Goal: Navigation & Orientation: Find specific page/section

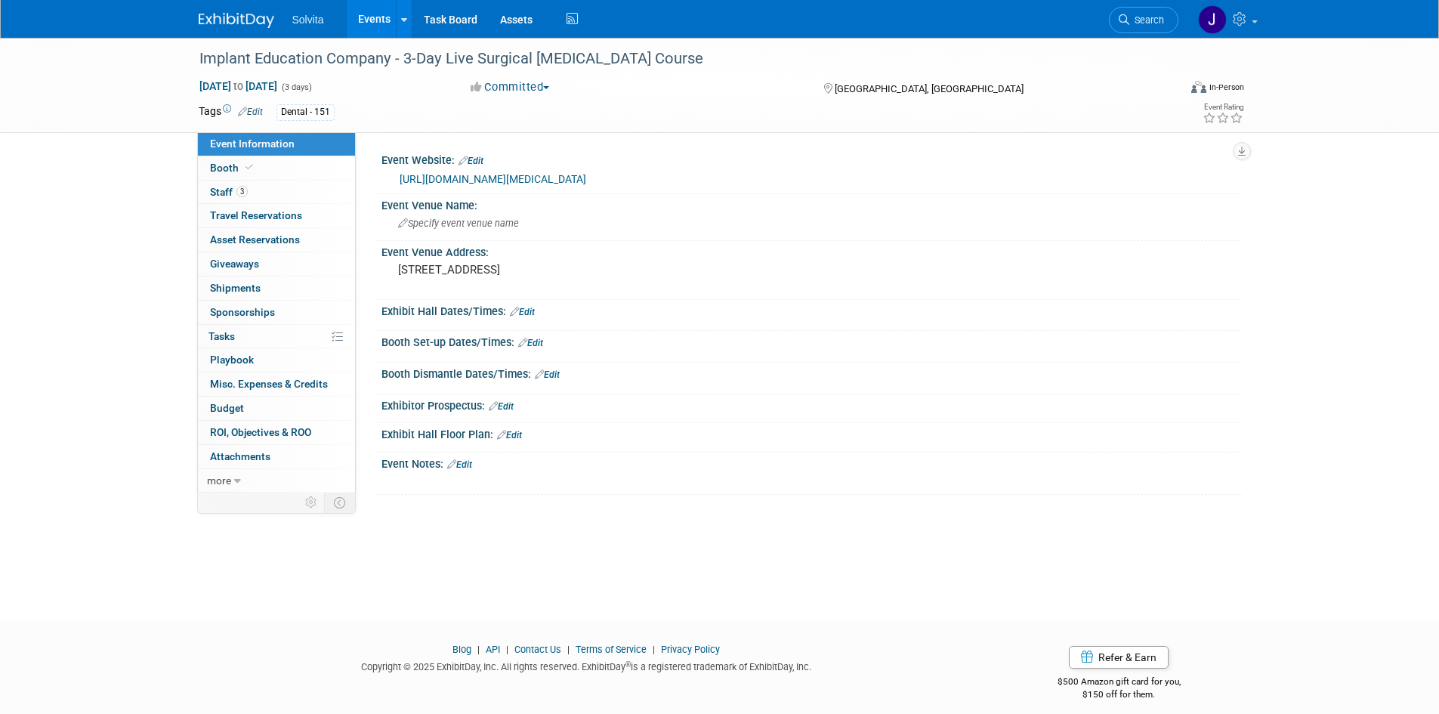
click at [240, 24] on img at bounding box center [237, 20] width 76 height 15
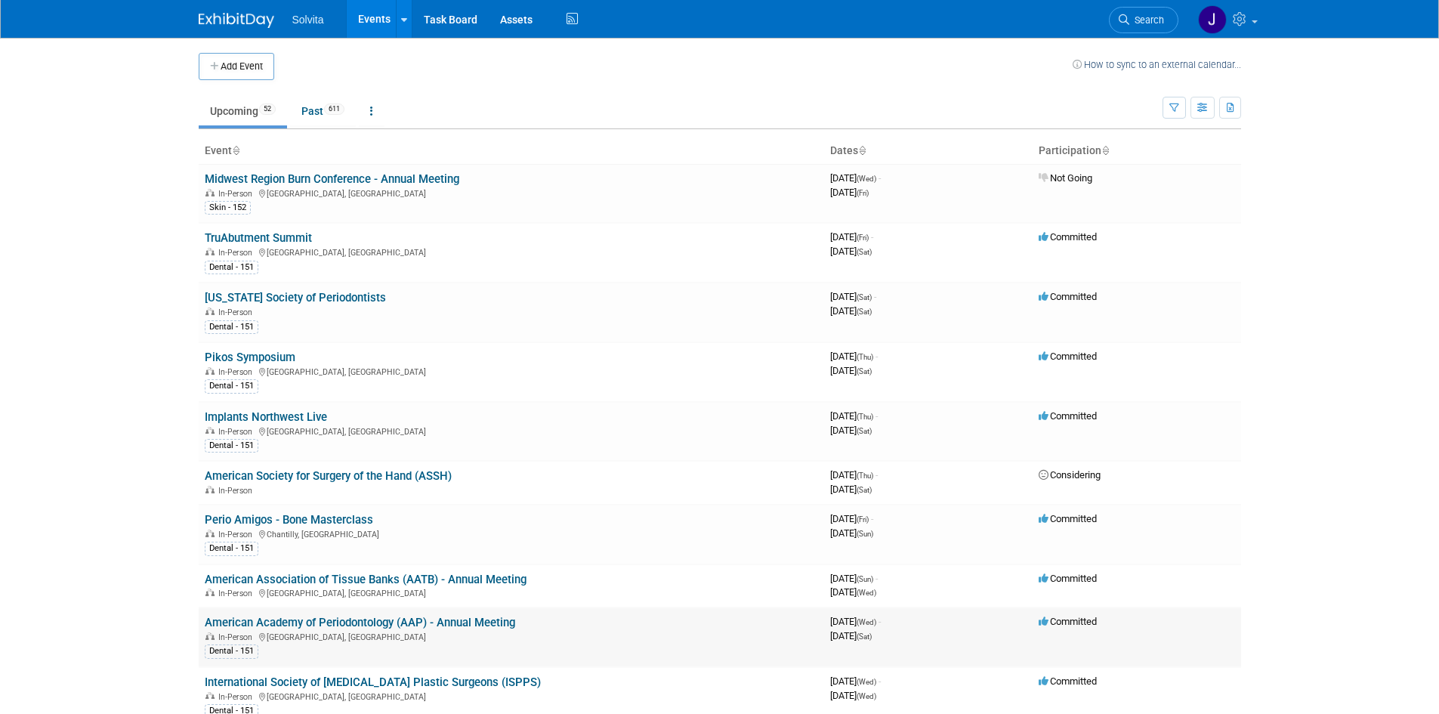
click at [323, 620] on link "American Academy of Periodontology (AAP) - Annual Meeting" at bounding box center [360, 623] width 311 height 14
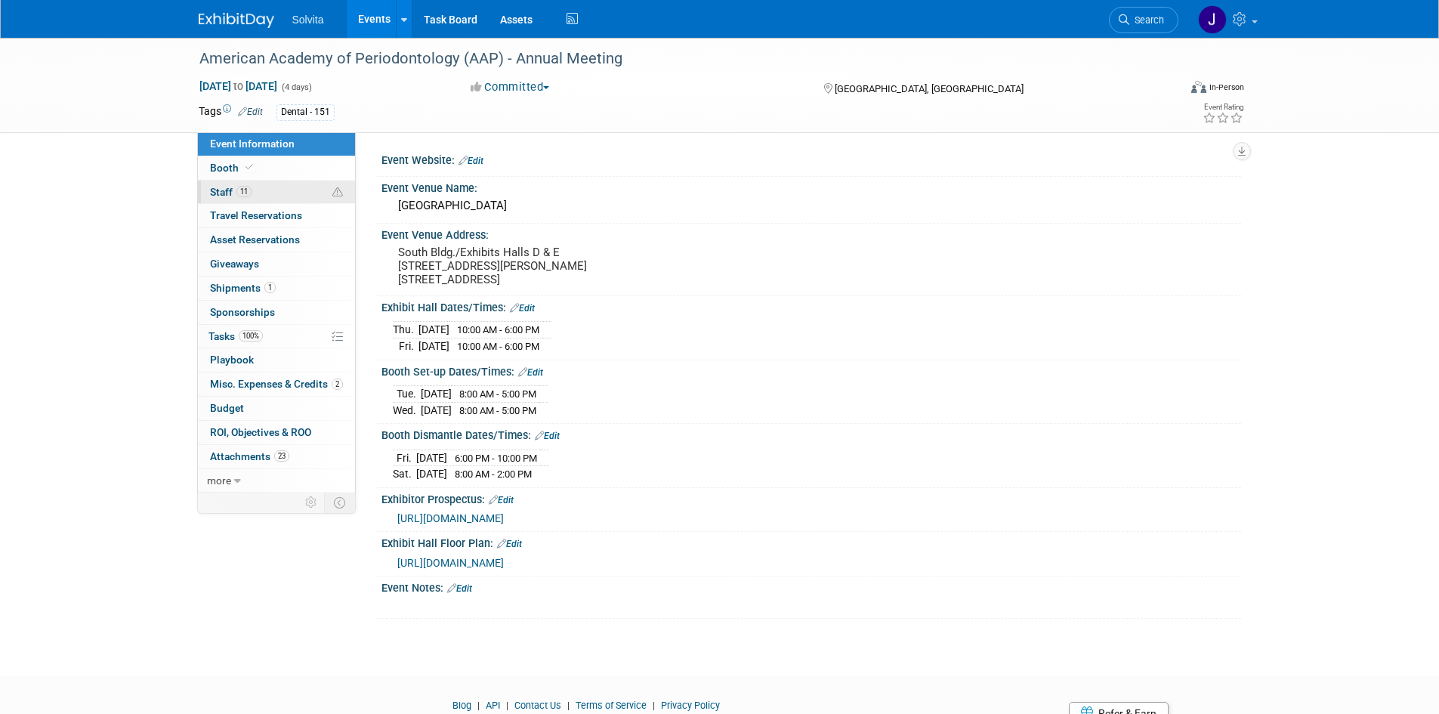
click at [224, 190] on span "Staff 11" at bounding box center [231, 192] width 42 height 12
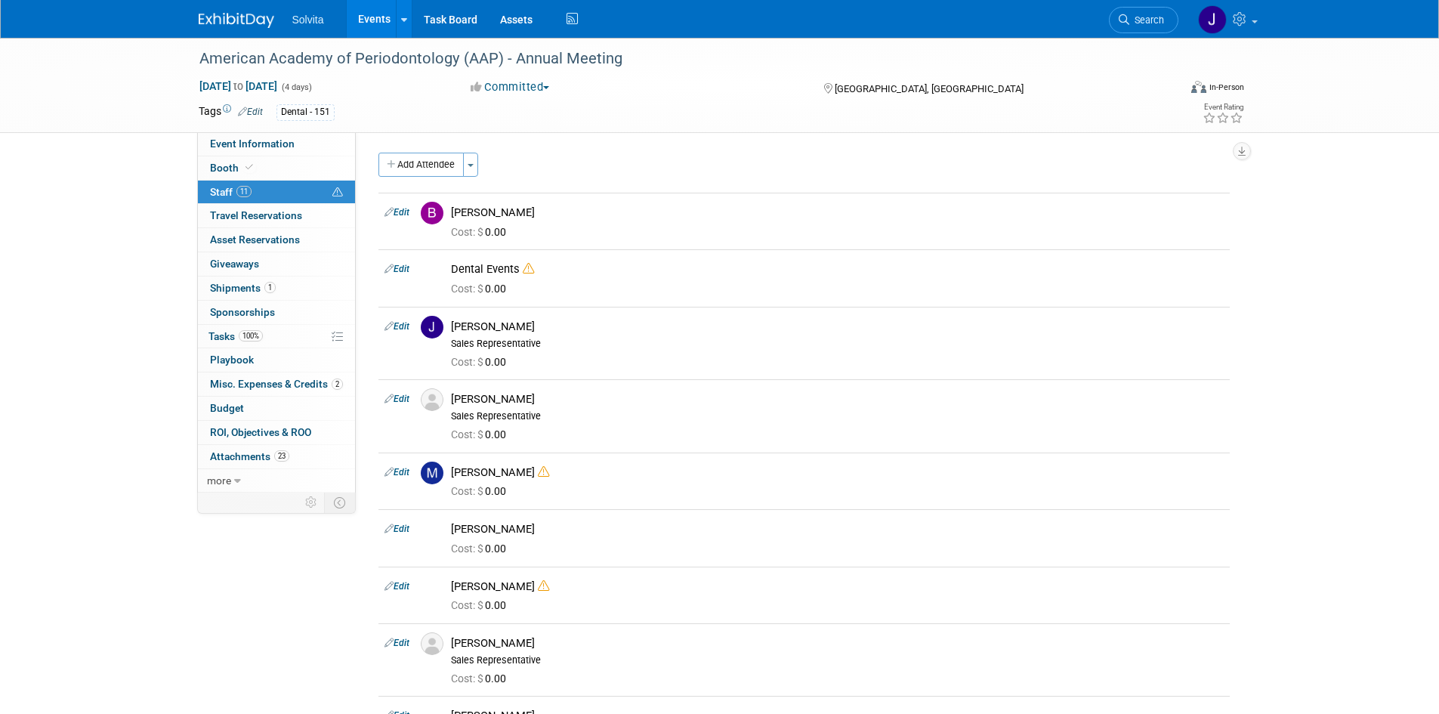
click at [238, 19] on img at bounding box center [237, 20] width 76 height 15
